Goal: Book appointment/travel/reservation

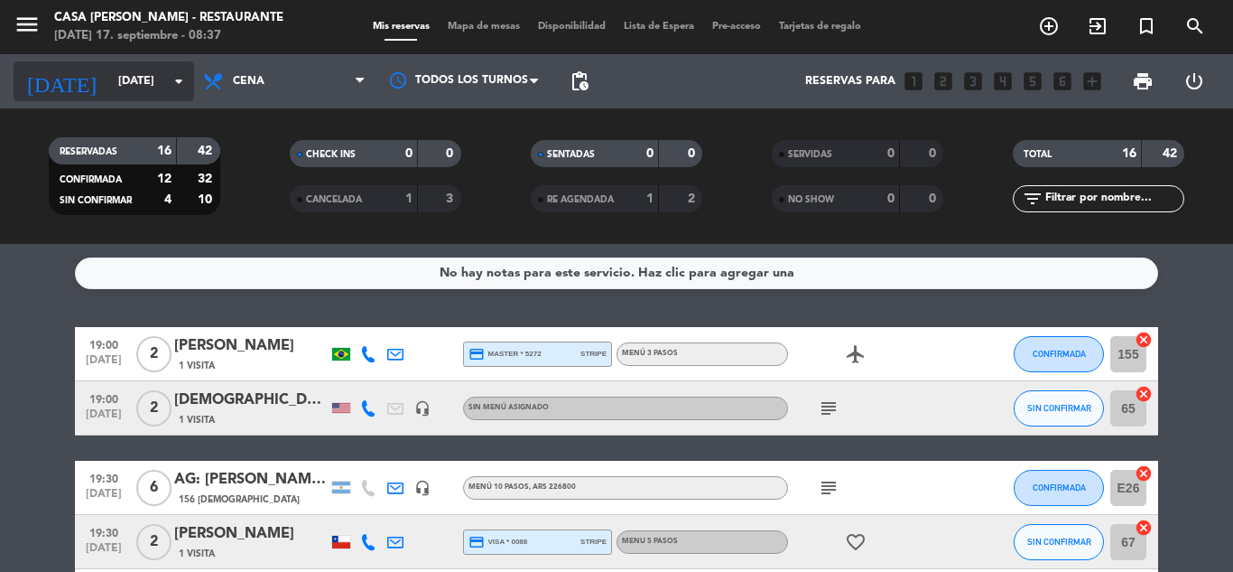
click at [181, 79] on icon "arrow_drop_down" at bounding box center [179, 81] width 22 height 22
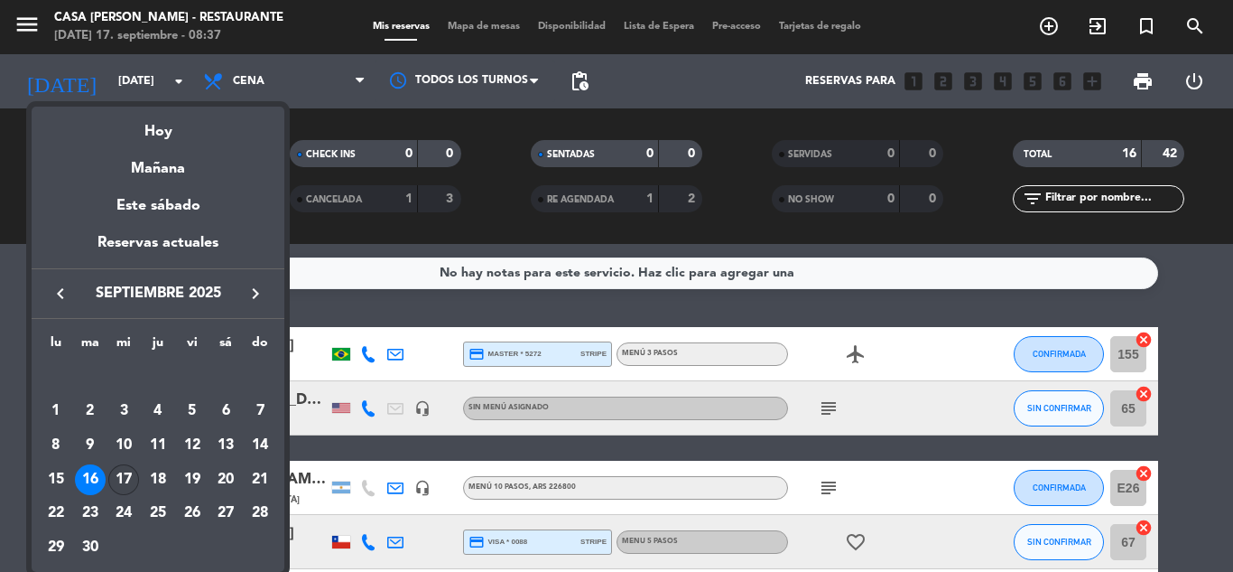
click at [130, 474] on div "17" at bounding box center [123, 479] width 31 height 31
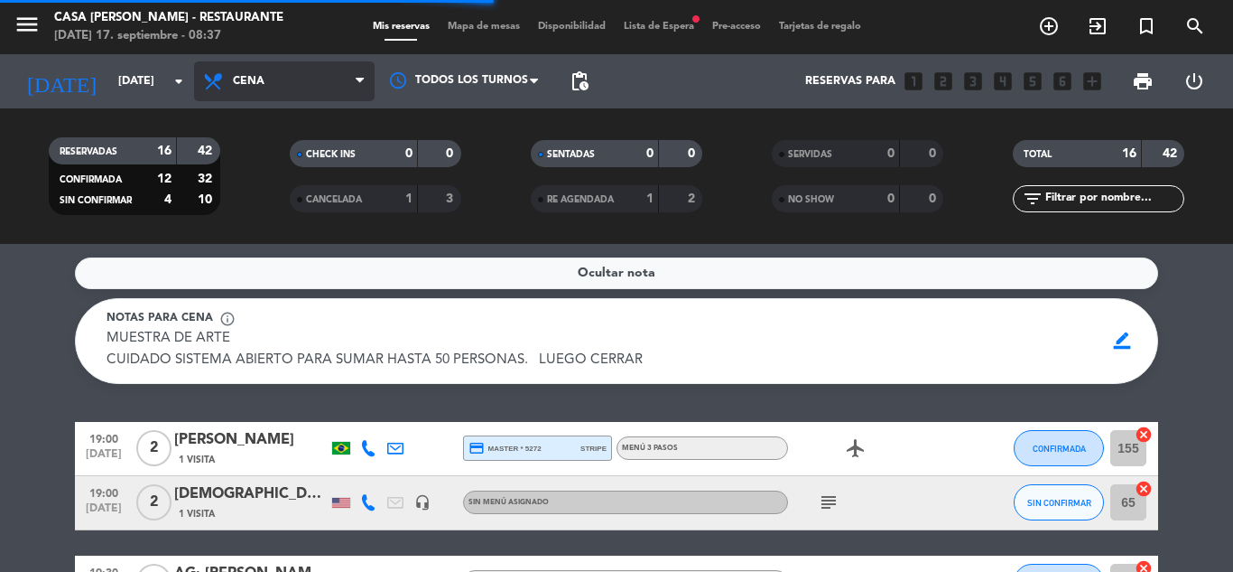
click at [359, 75] on icon at bounding box center [360, 81] width 8 height 14
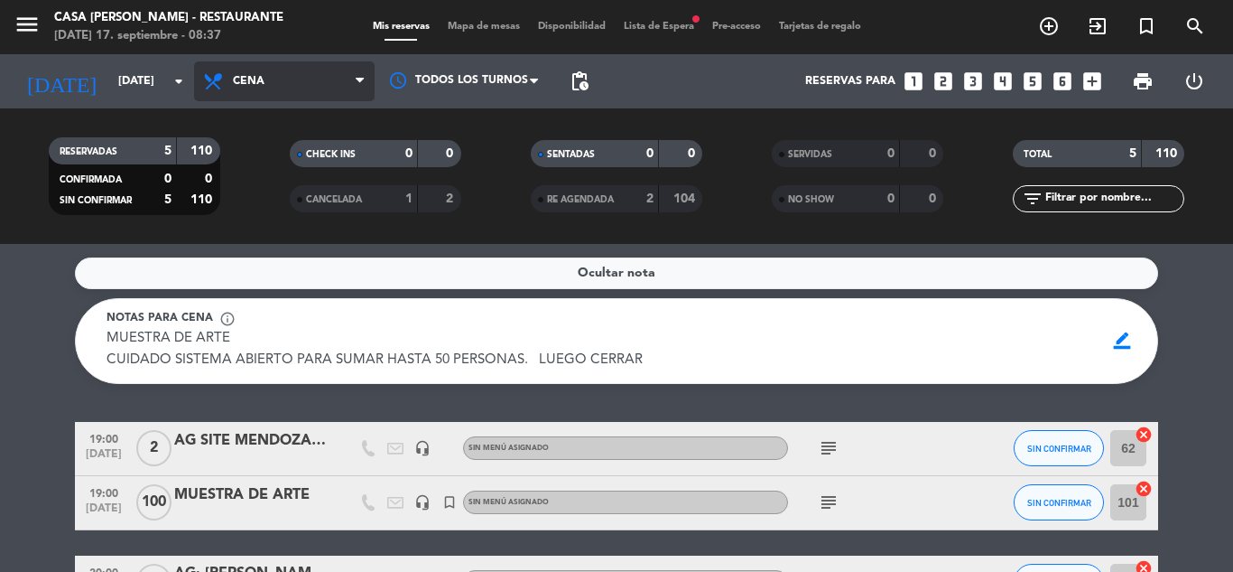
click at [359, 85] on icon at bounding box center [360, 81] width 8 height 14
click at [298, 167] on div "menu Casa [PERSON_NAME] - Restaurante [DATE] 17. septiembre - 08:37 Mis reserva…" at bounding box center [616, 122] width 1233 height 244
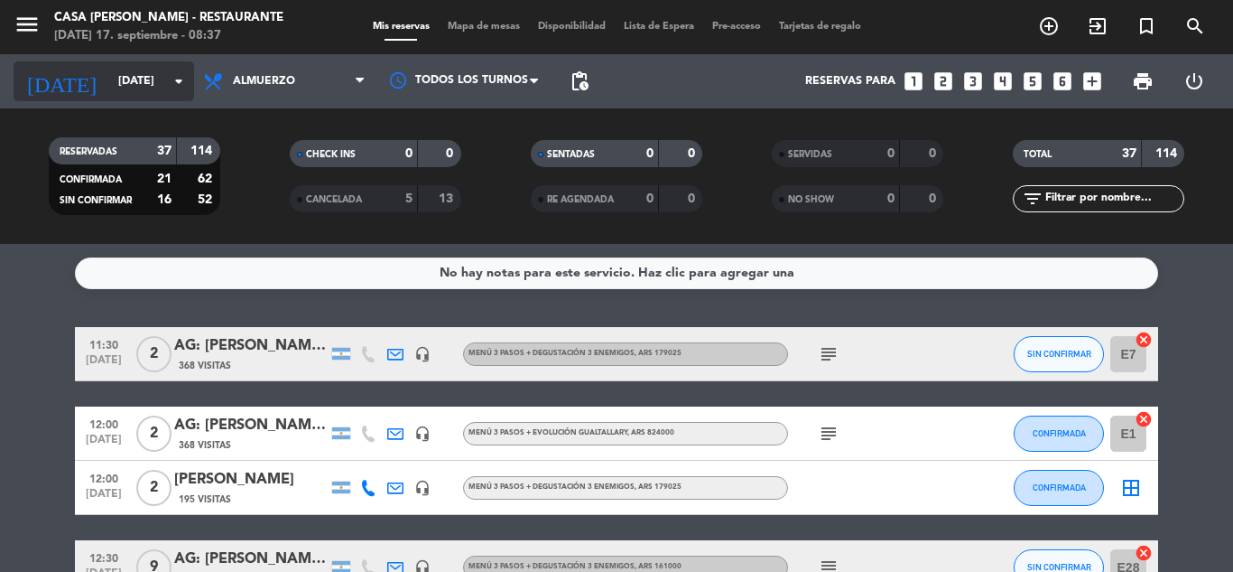
click at [175, 75] on icon "arrow_drop_down" at bounding box center [179, 81] width 22 height 22
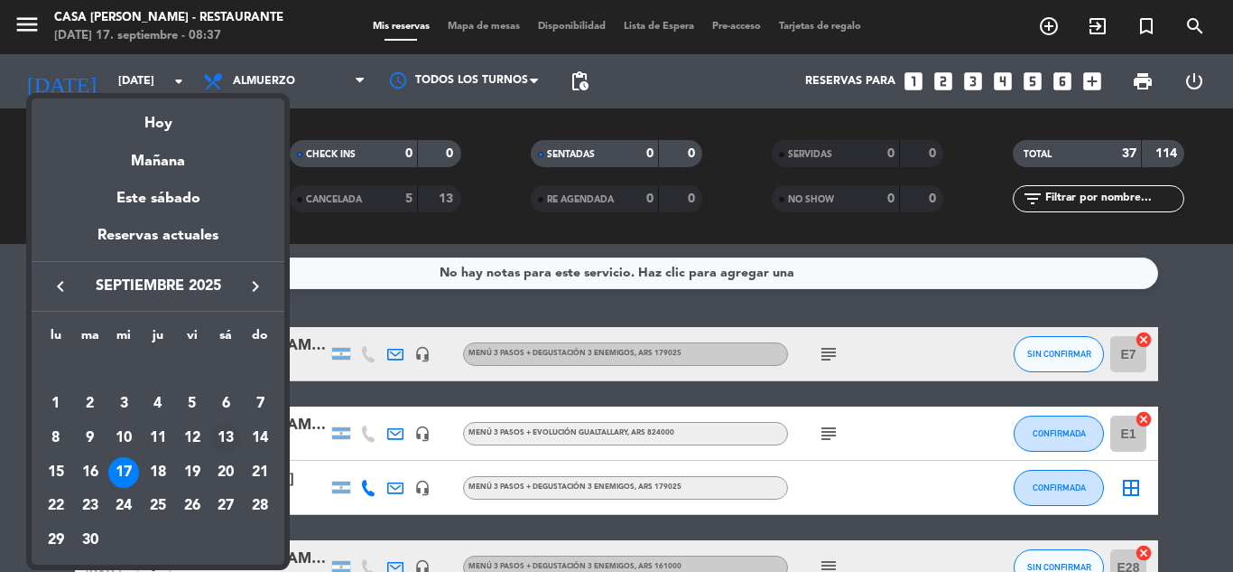
click at [223, 433] on div "13" at bounding box center [225, 438] width 31 height 31
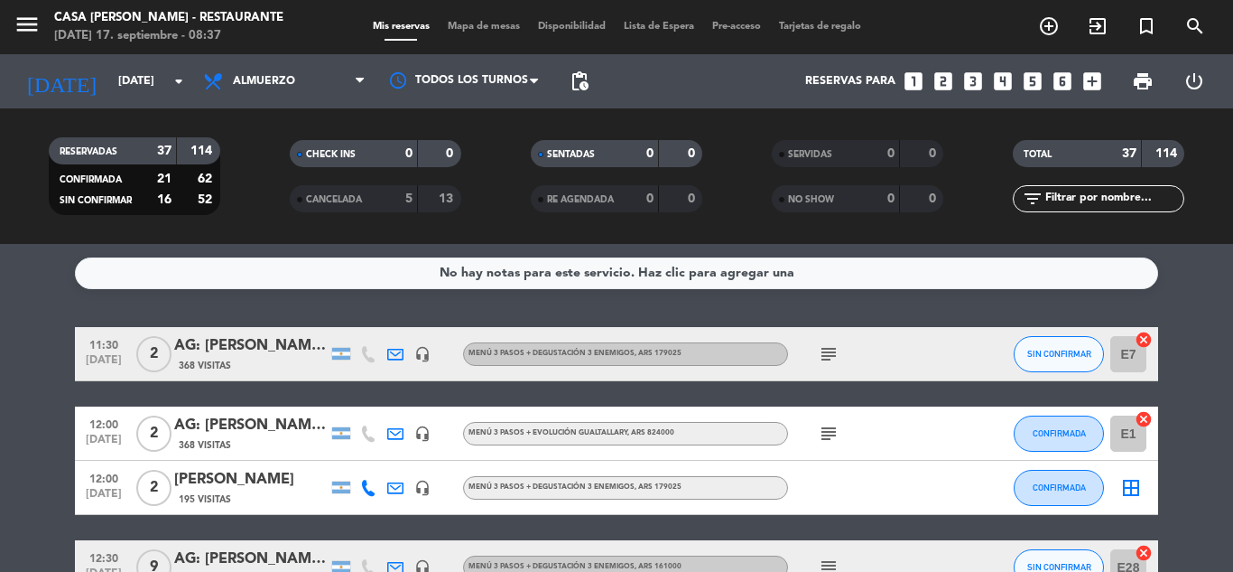
type input "[DATE]"
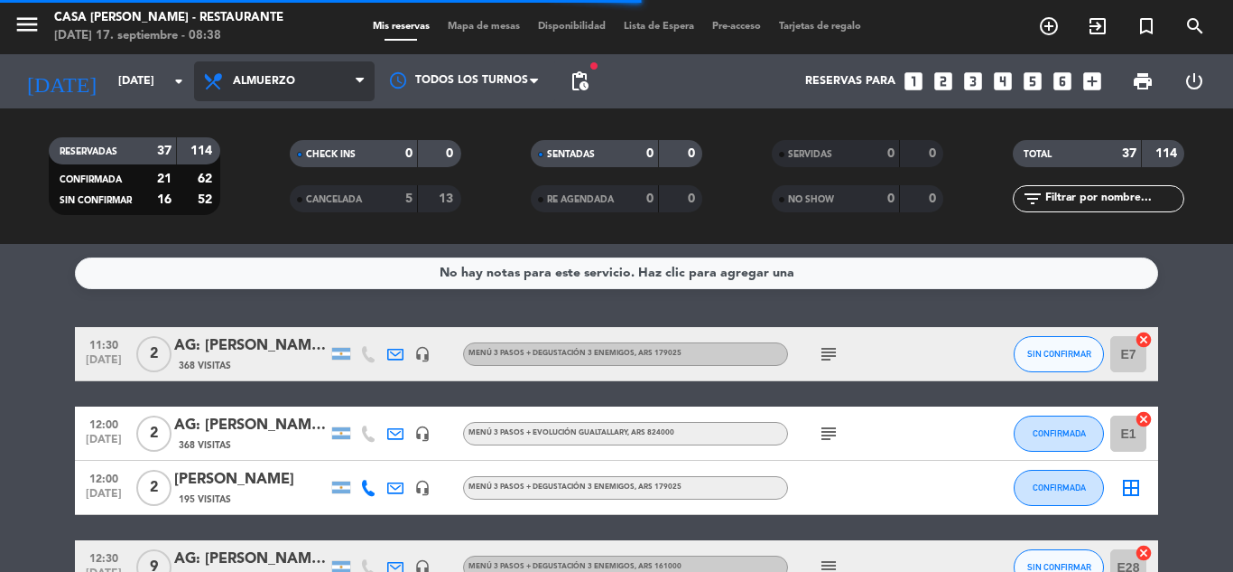
click at [345, 77] on span "Almuerzo" at bounding box center [284, 81] width 181 height 40
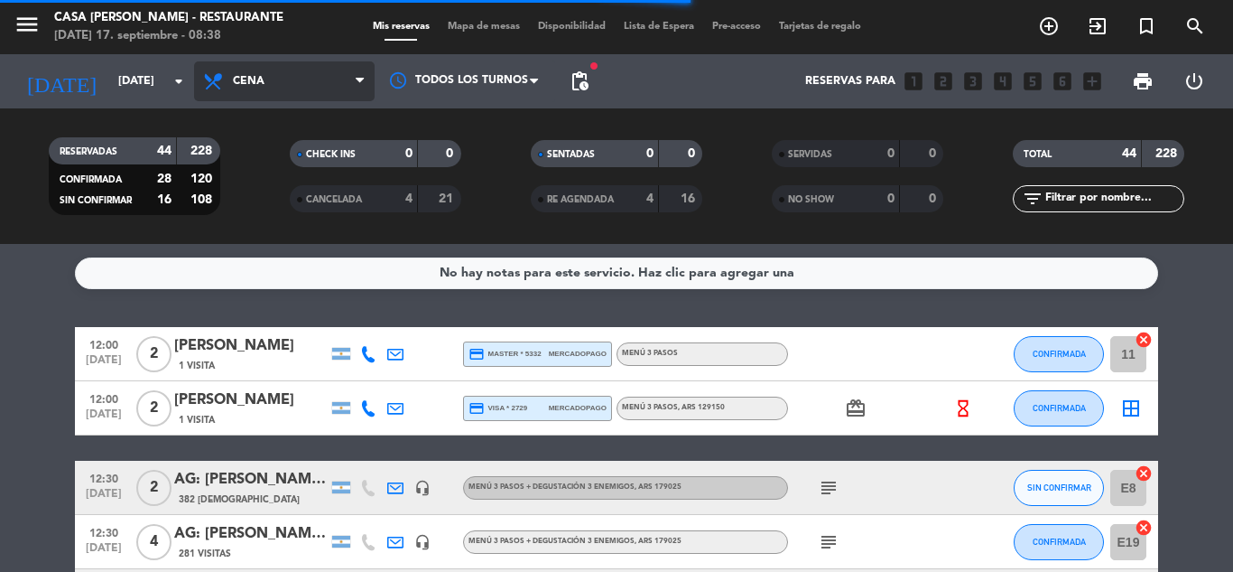
click at [272, 203] on div "menu Casa [PERSON_NAME] - Restaurante [DATE] 17. septiembre - 08:38 Mis reserva…" at bounding box center [616, 122] width 1233 height 244
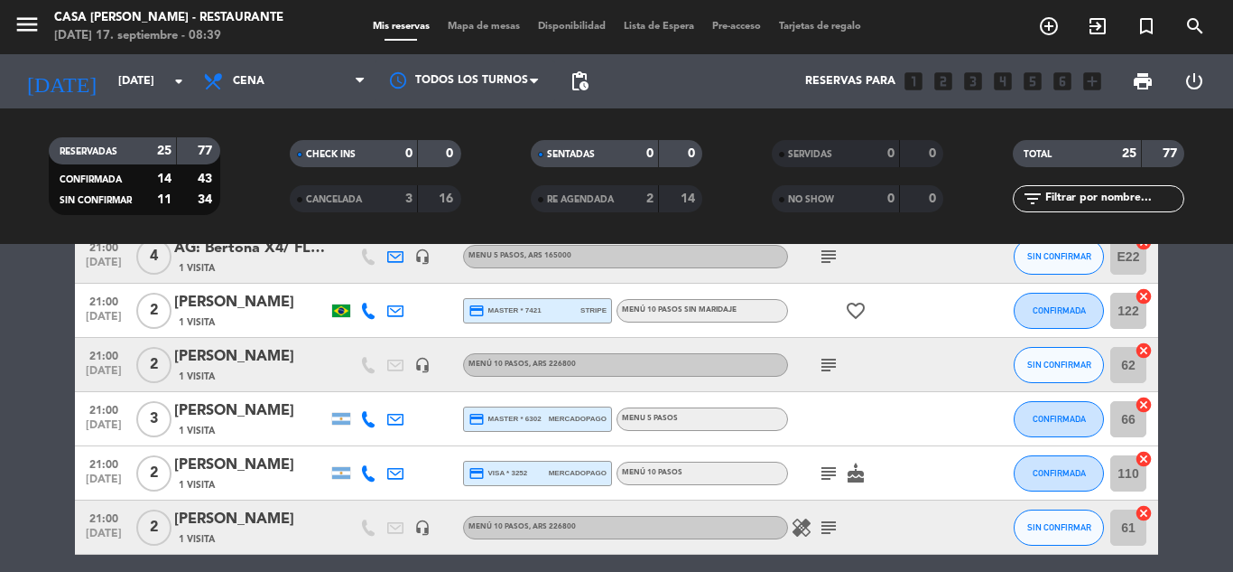
scroll to position [1264, 0]
